Goal: Information Seeking & Learning: Learn about a topic

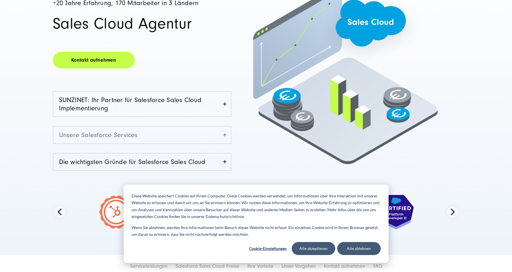
scroll to position [116, 0]
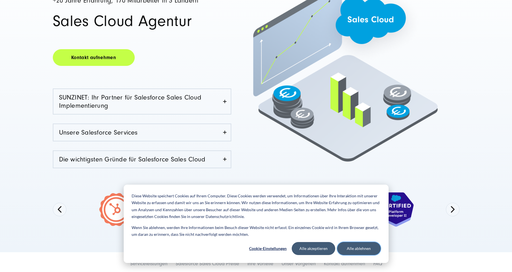
drag, startPoint x: 359, startPoint y: 248, endPoint x: 336, endPoint y: 234, distance: 27.4
click at [359, 248] on button "Alle ablehnen" at bounding box center [359, 248] width 44 height 13
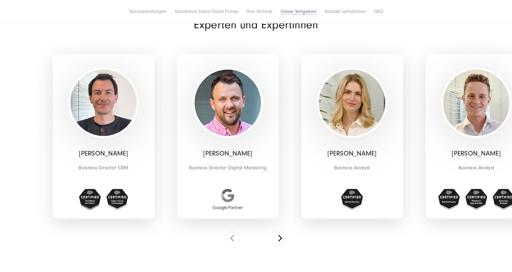
scroll to position [1701, 0]
click at [283, 231] on button at bounding box center [281, 238] width 14 height 14
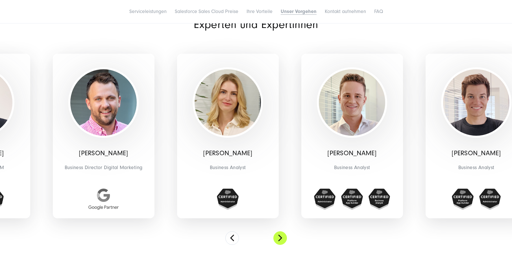
click at [283, 231] on button at bounding box center [281, 238] width 14 height 14
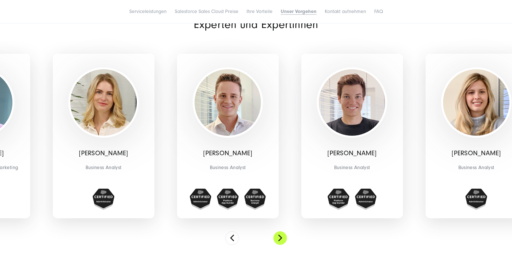
click at [283, 231] on button at bounding box center [281, 238] width 14 height 14
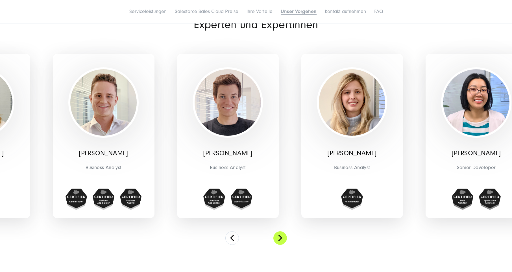
click at [283, 231] on button at bounding box center [281, 238] width 14 height 14
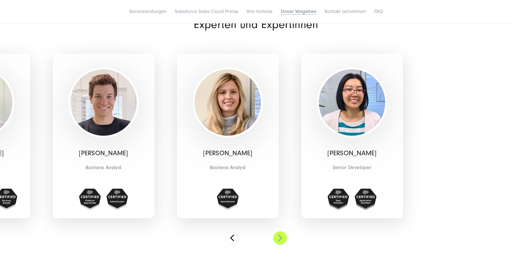
click at [283, 231] on button at bounding box center [281, 238] width 14 height 14
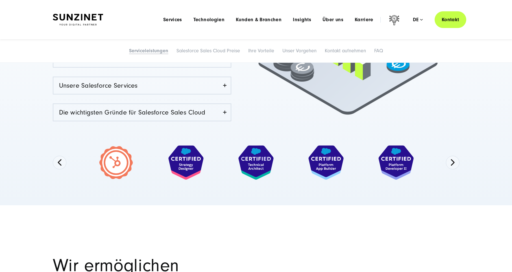
scroll to position [0, 0]
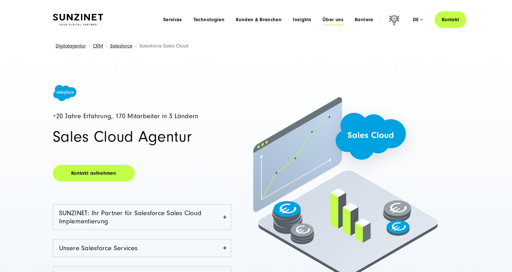
click at [336, 19] on span "Über uns" at bounding box center [333, 20] width 21 height 6
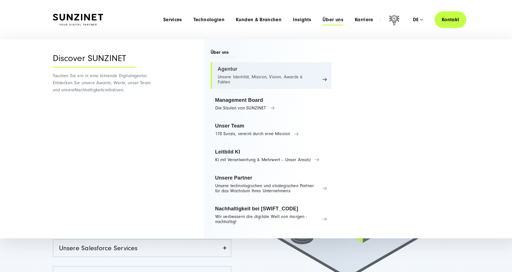
click at [241, 75] on link "Agentur Unsere Identität, Mission, Vision, Awards & Fakten" at bounding box center [271, 75] width 121 height 27
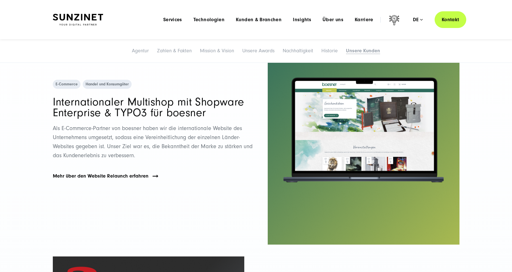
scroll to position [3035, 0]
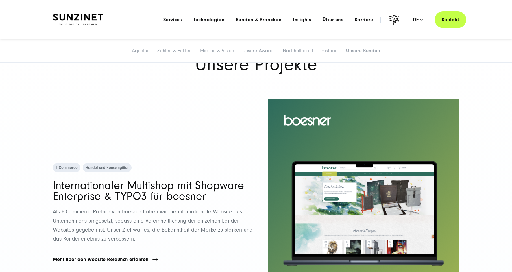
click at [339, 20] on span "Über uns" at bounding box center [333, 20] width 21 height 6
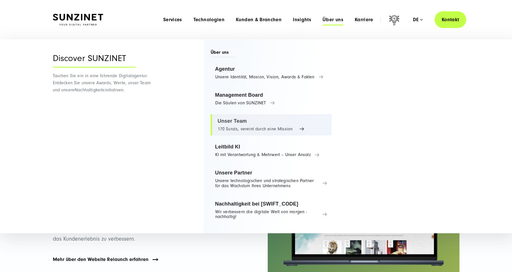
click at [242, 123] on link "Unser Team 170 Sunzis, vereint durch eine Mission" at bounding box center [271, 124] width 121 height 21
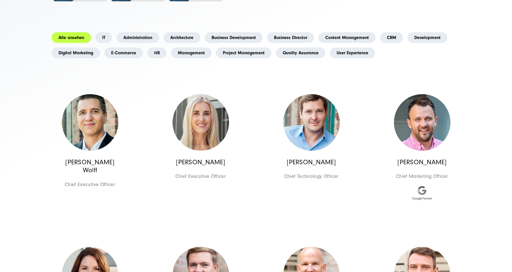
scroll to position [148, 0]
click at [129, 56] on link "E-Commerce" at bounding box center [124, 52] width 38 height 11
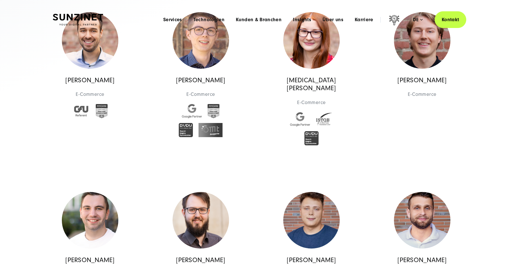
scroll to position [0, 0]
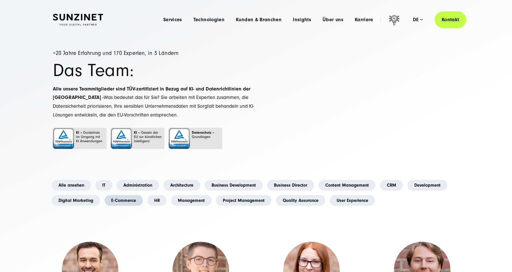
click at [136, 201] on link "E-Commerce" at bounding box center [124, 200] width 38 height 11
click at [157, 200] on link "HR" at bounding box center [157, 200] width 19 height 11
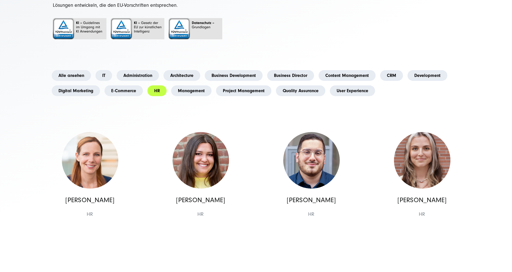
scroll to position [110, 0]
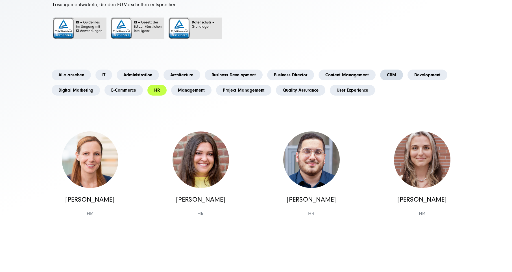
click at [396, 77] on link "CRM" at bounding box center [391, 75] width 23 height 11
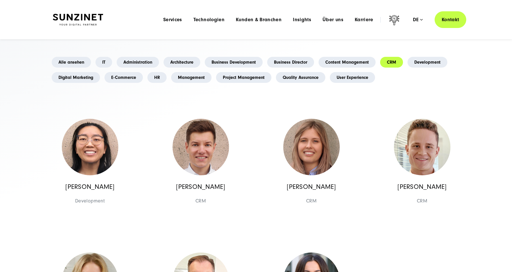
scroll to position [0, 0]
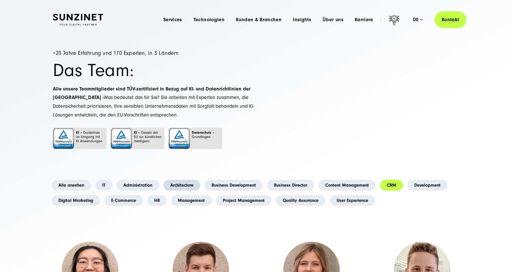
click at [174, 185] on link "Architecture" at bounding box center [182, 185] width 37 height 11
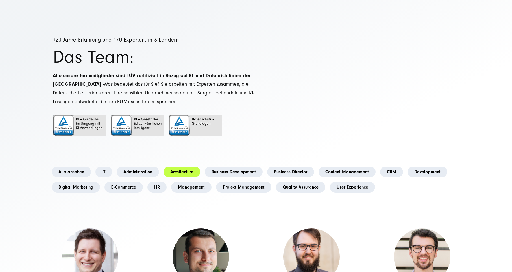
scroll to position [15, 0]
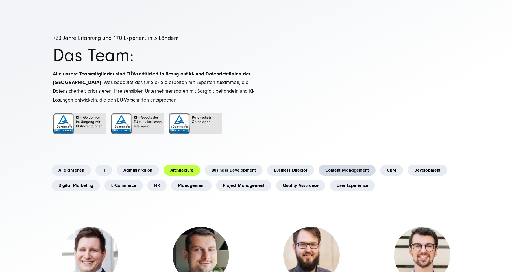
click at [334, 172] on link "Content Management" at bounding box center [347, 170] width 57 height 11
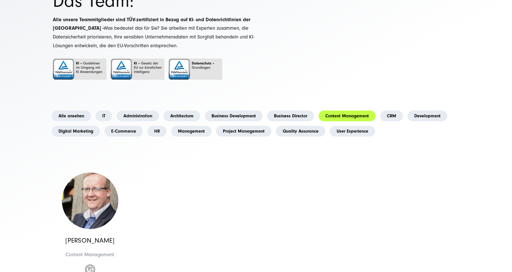
scroll to position [71, 0]
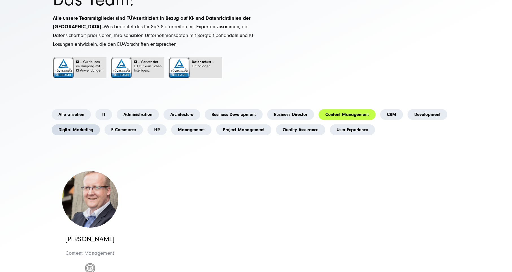
click at [88, 127] on link "Digital Marketing" at bounding box center [76, 129] width 48 height 11
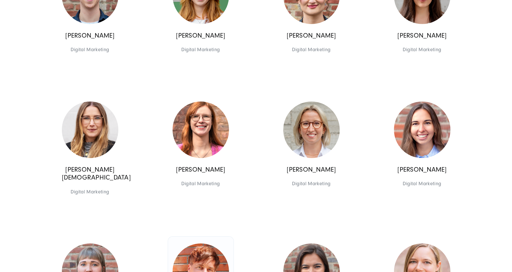
scroll to position [580, 0]
